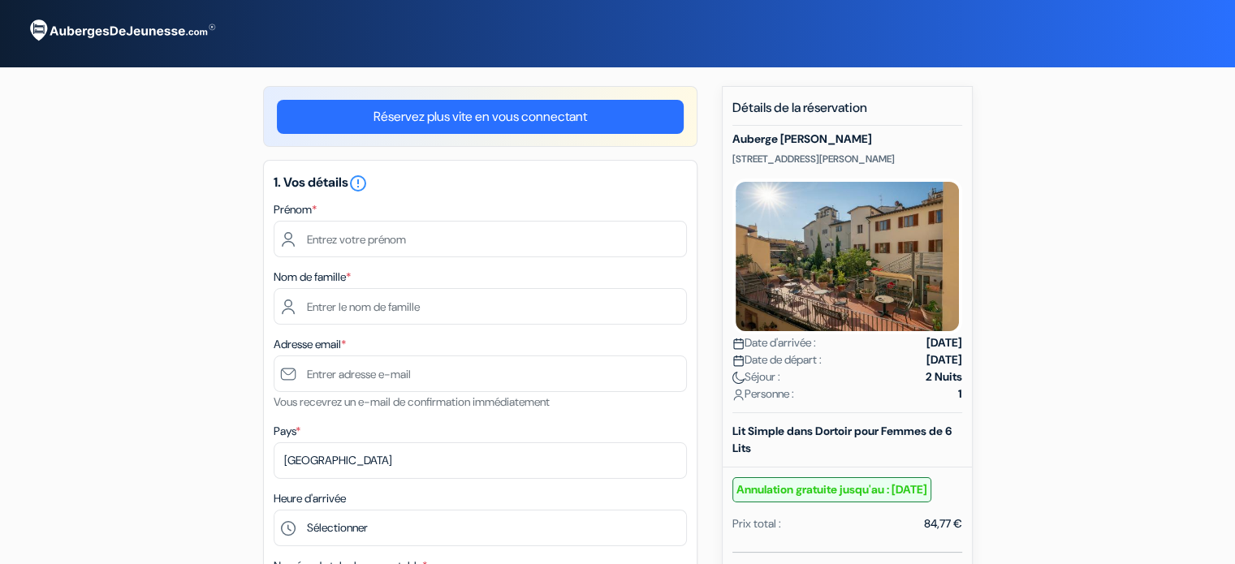
click at [626, 217] on div "Prénom *" at bounding box center [480, 229] width 413 height 58
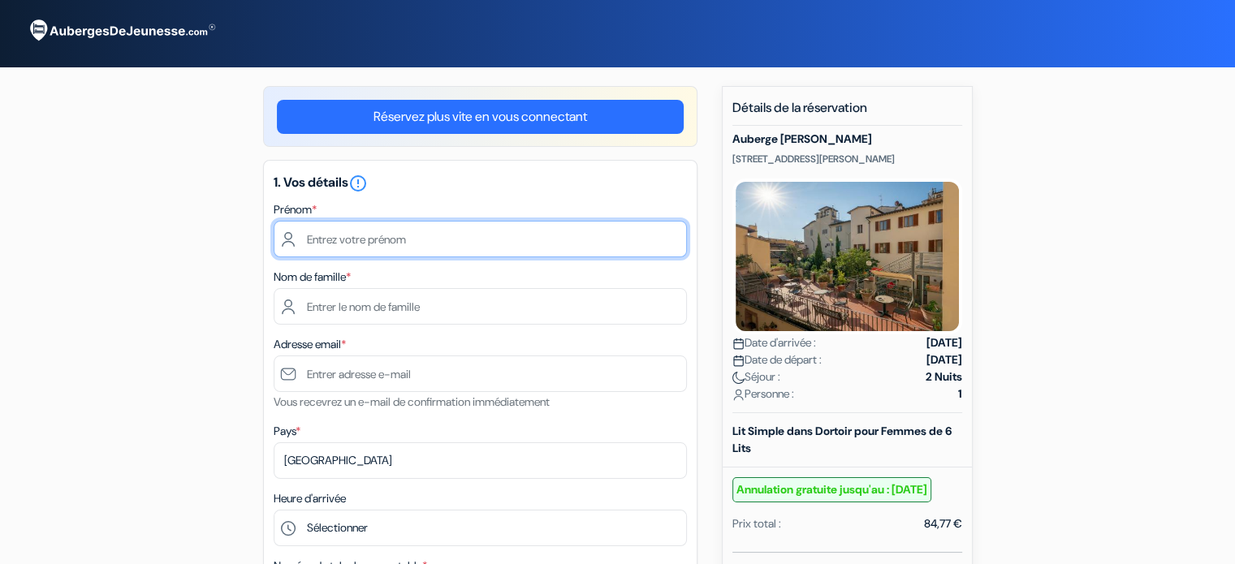
click at [620, 233] on input "text" at bounding box center [480, 239] width 413 height 37
type input "Manon"
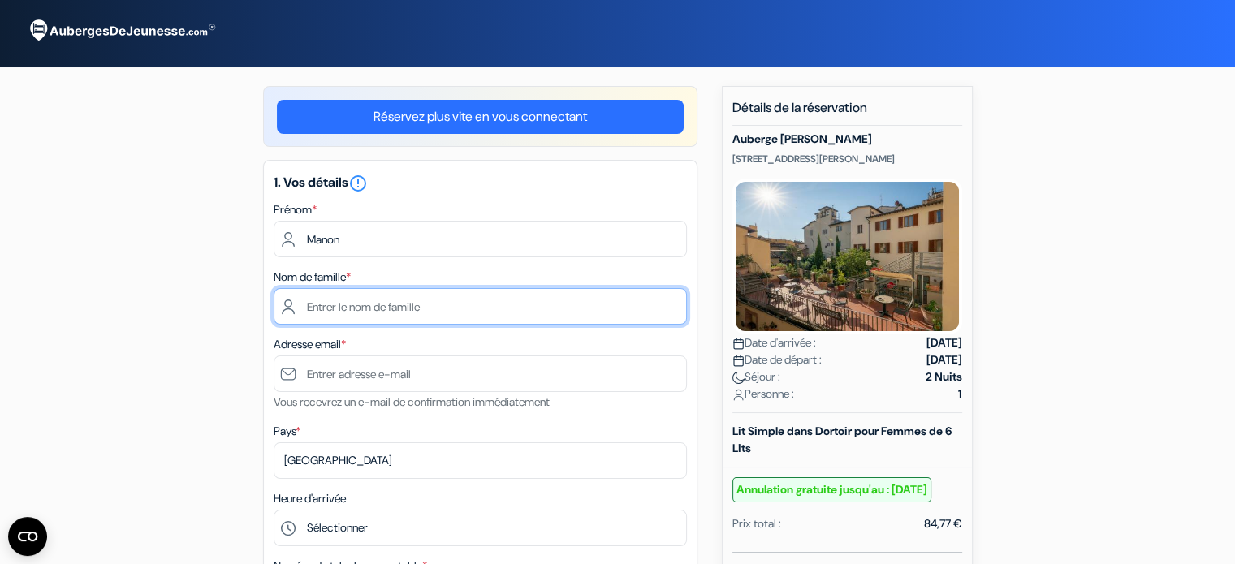
type input "Mazars"
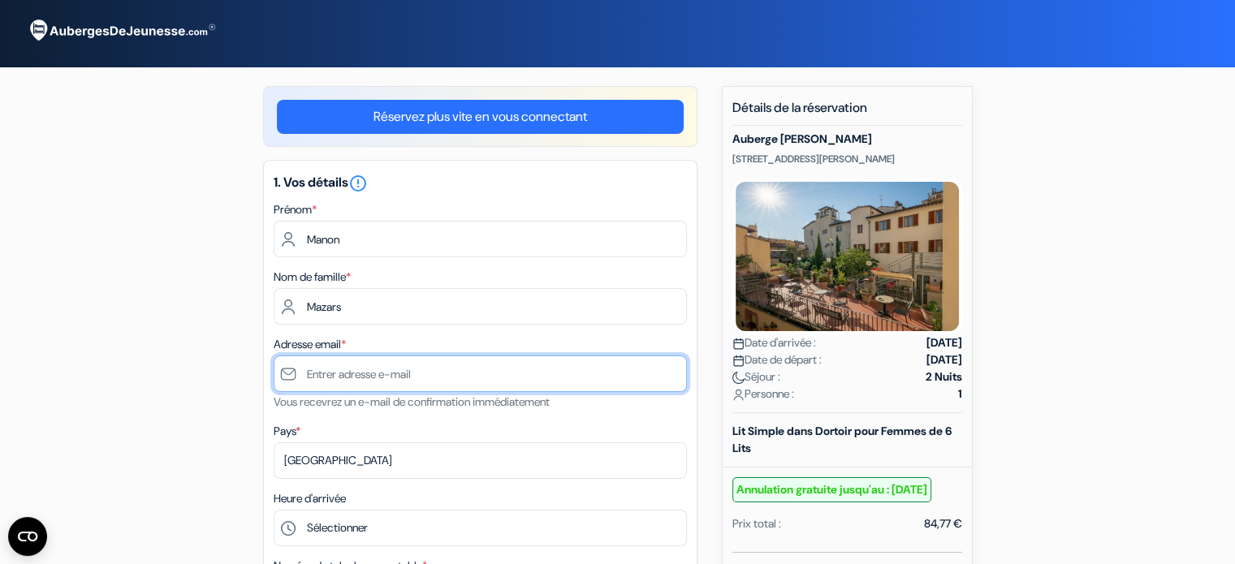
type input "[EMAIL_ADDRESS][DOMAIN_NAME]"
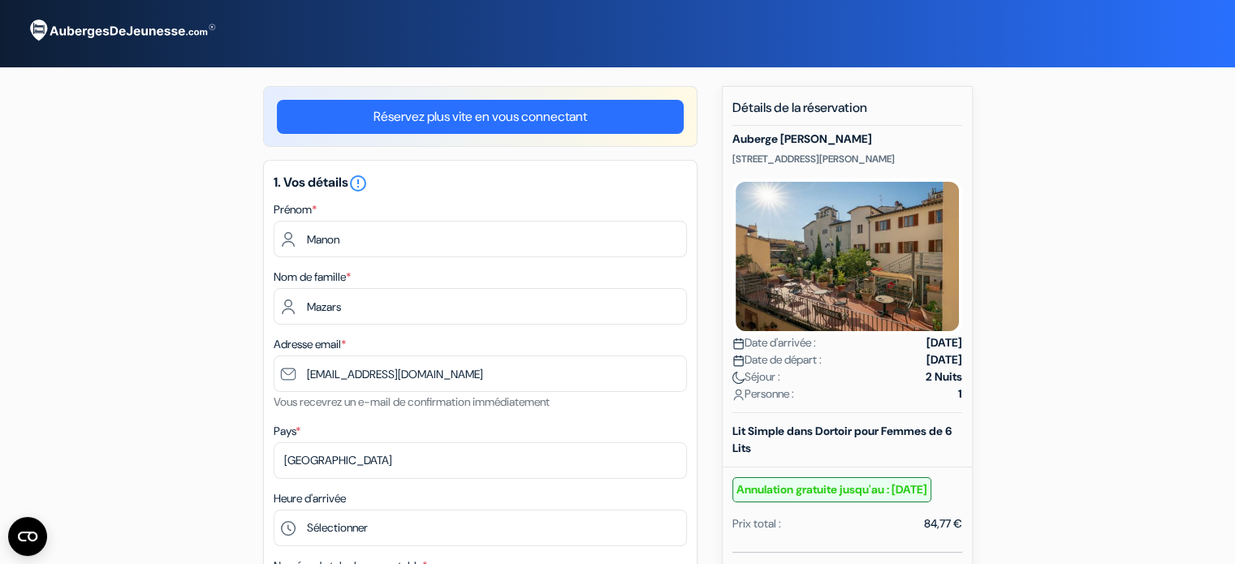
type input "[PHONE_NUMBER]"
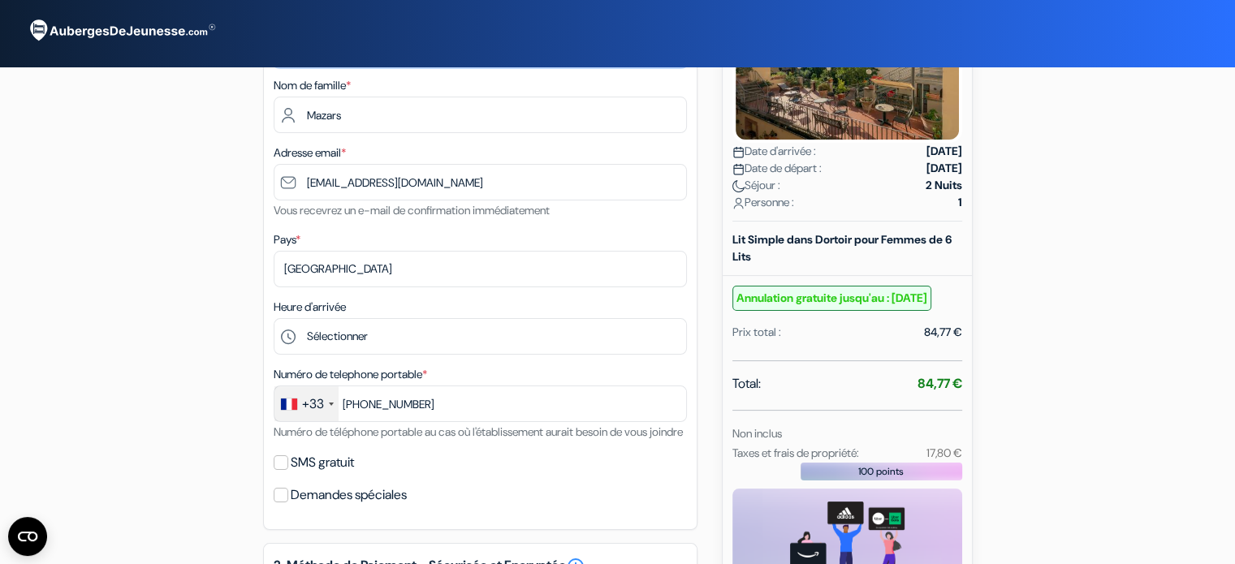
scroll to position [192, 0]
click at [318, 474] on label "SMS gratuit" at bounding box center [322, 463] width 63 height 23
click at [288, 470] on input "SMS gratuit" at bounding box center [281, 463] width 15 height 15
click at [318, 474] on label "SMS gratuit" at bounding box center [322, 463] width 63 height 23
click at [288, 470] on input "SMS gratuit" at bounding box center [281, 463] width 15 height 15
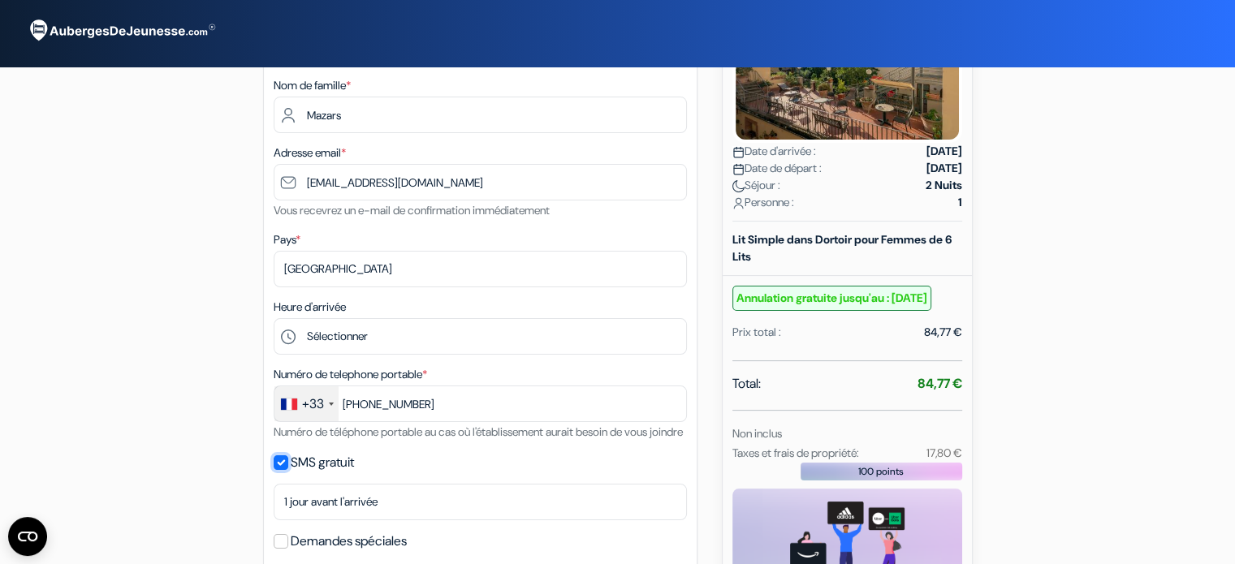
checkbox input "false"
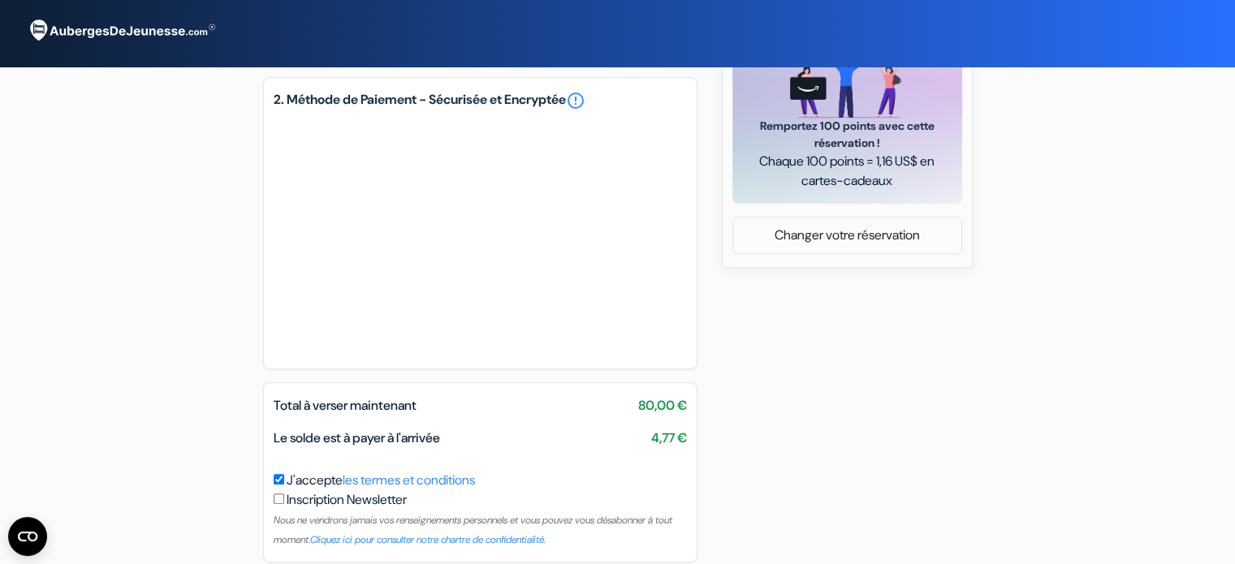
scroll to position [749, 0]
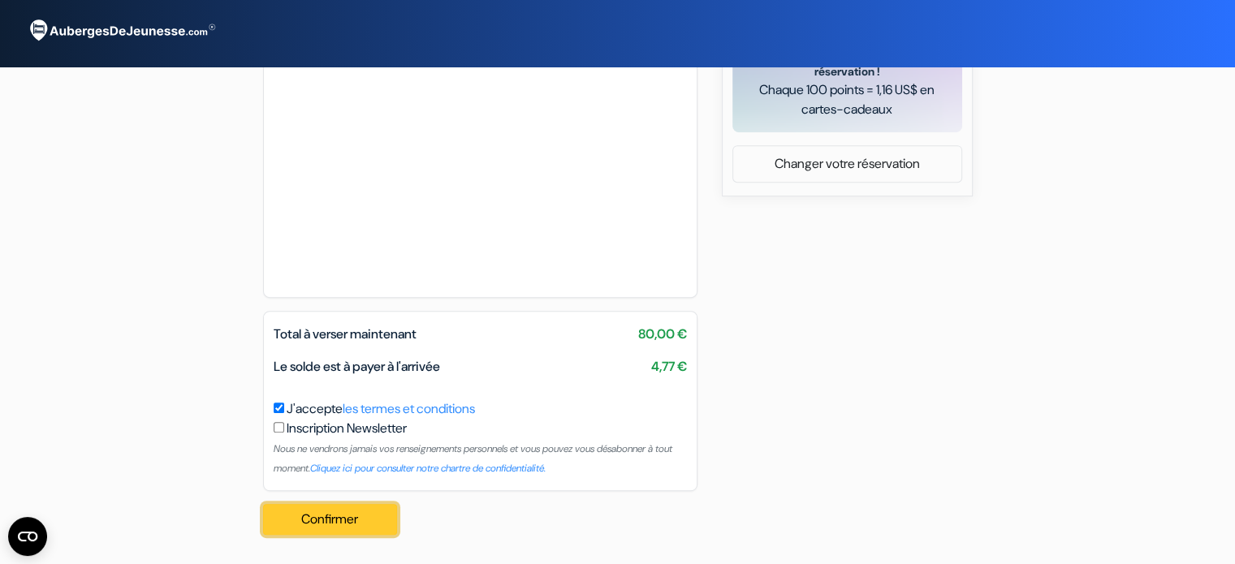
click at [323, 526] on button "Confirmer Loading..." at bounding box center [330, 519] width 135 height 31
